Goal: Task Accomplishment & Management: Complete application form

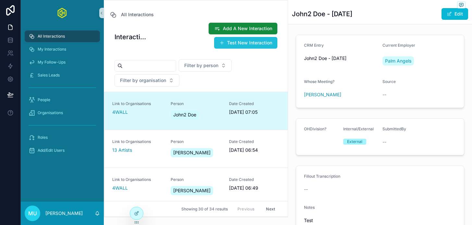
click at [241, 40] on button "Test New Interaction" at bounding box center [245, 43] width 63 height 12
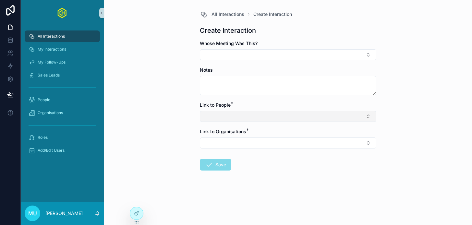
click at [235, 112] on button "Select Button" at bounding box center [288, 116] width 176 height 11
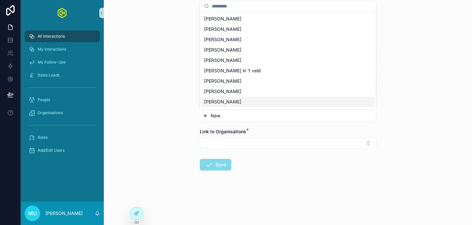
click at [165, 85] on div "All Interactions Create Interaction Create Interaction Whose Meeting Was This? …" at bounding box center [288, 112] width 368 height 225
